Goal: Task Accomplishment & Management: Use online tool/utility

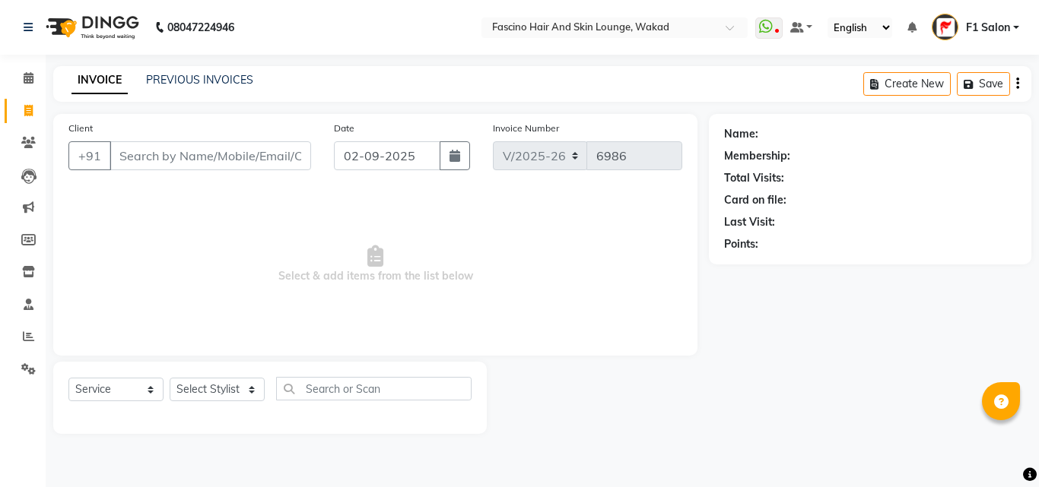
select select "126"
select select "service"
click at [193, 160] on input "Client" at bounding box center [211, 155] width 202 height 29
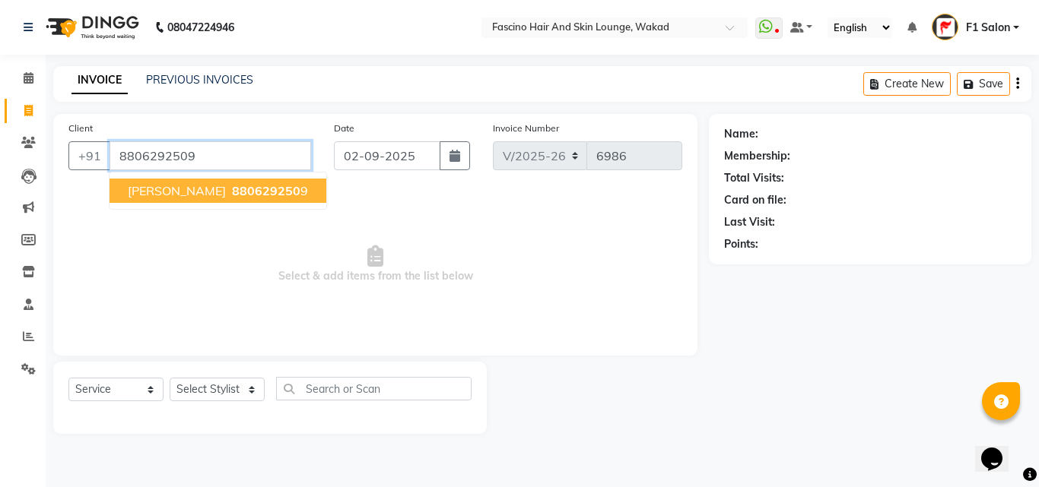
type input "8806292509"
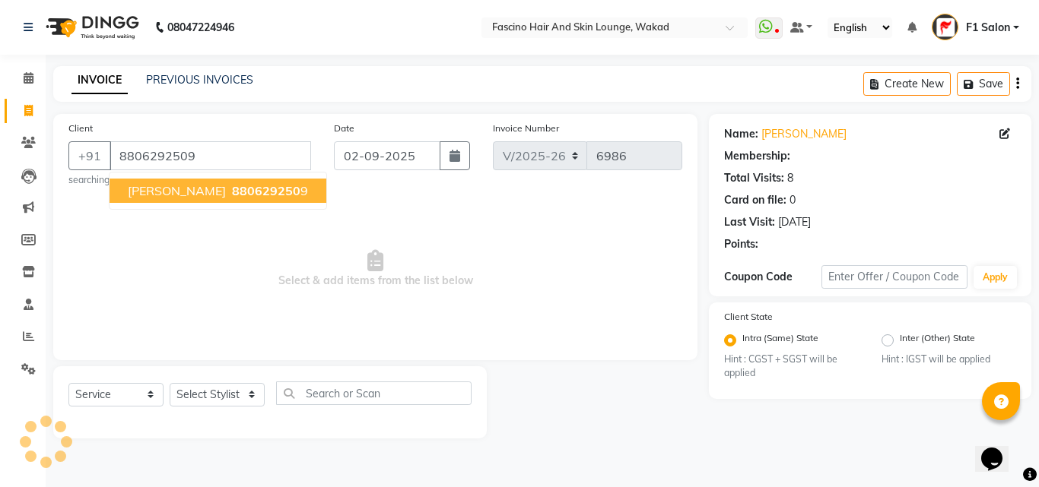
select select "1: Object"
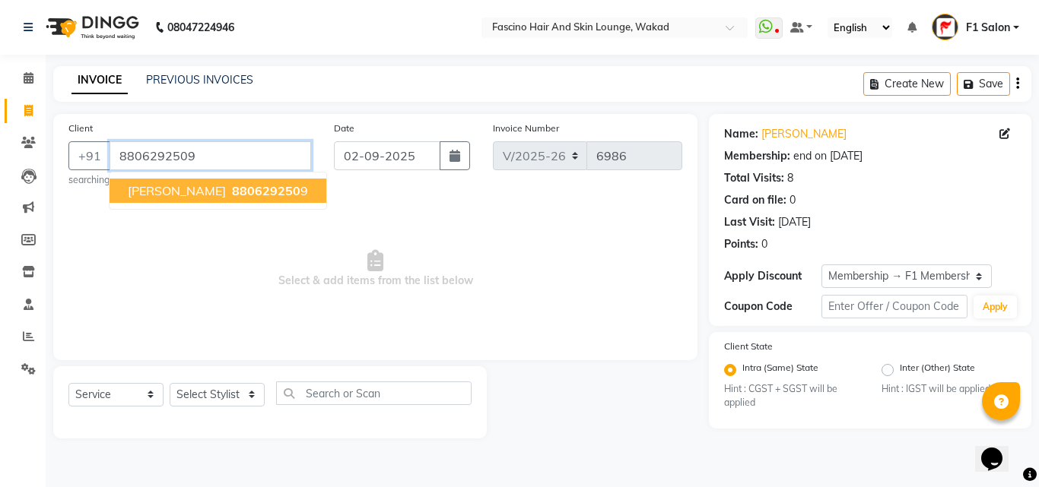
click at [221, 151] on input "8806292509" at bounding box center [211, 155] width 202 height 29
click at [273, 161] on input "8806292509" at bounding box center [211, 155] width 202 height 29
click at [210, 152] on input "8806292509" at bounding box center [211, 155] width 202 height 29
click at [179, 158] on input "8806292509" at bounding box center [211, 155] width 202 height 29
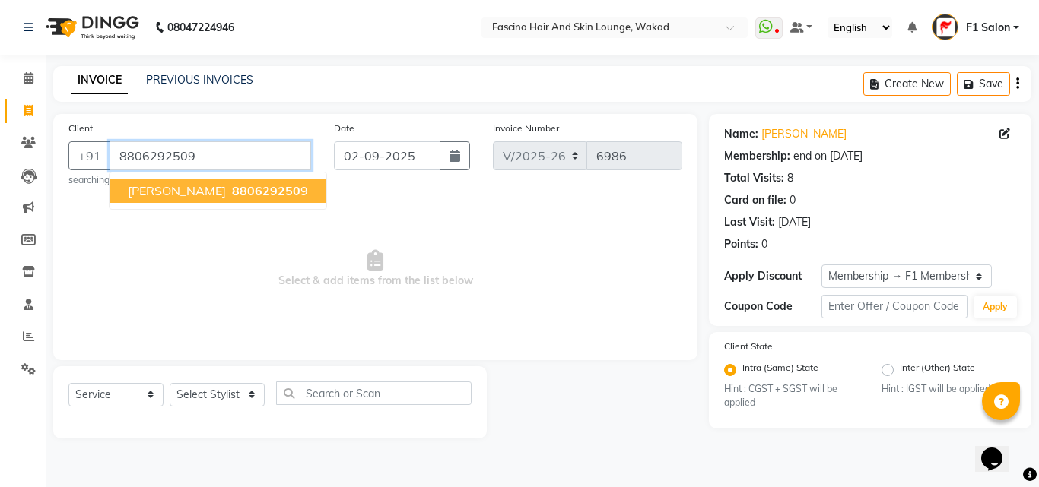
click at [179, 158] on input "8806292509" at bounding box center [211, 155] width 202 height 29
click at [206, 166] on input "8806292509" at bounding box center [211, 155] width 202 height 29
